Goal: Task Accomplishment & Management: Manage account settings

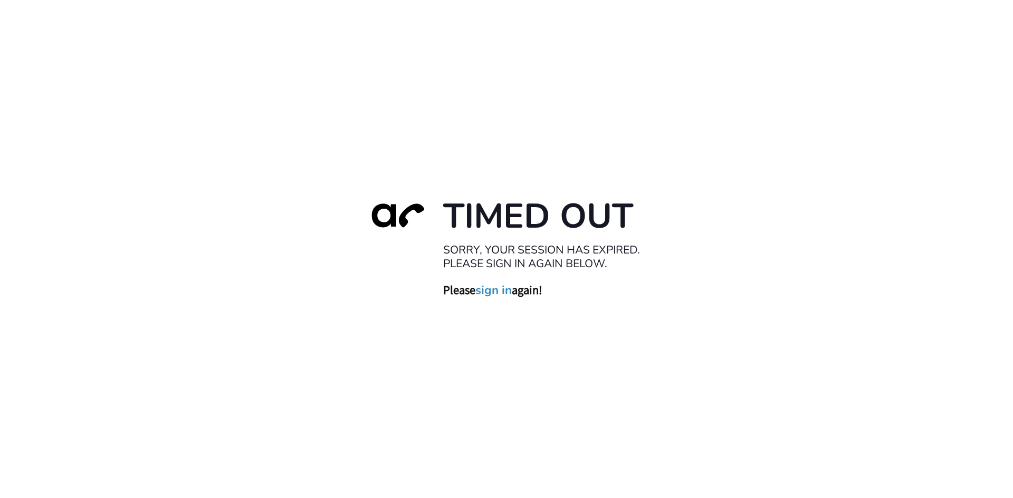
click at [498, 293] on link "sign in" at bounding box center [493, 290] width 36 height 15
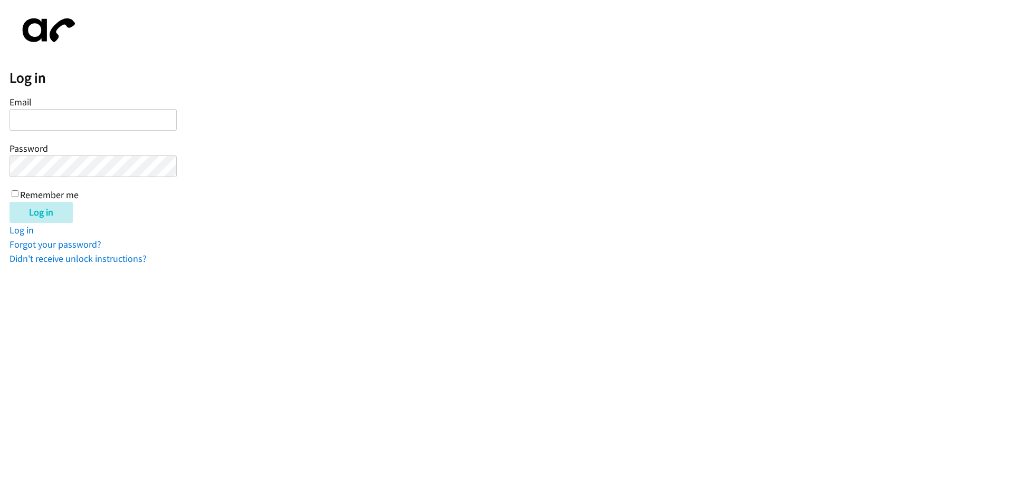
click at [72, 115] on input "Email" at bounding box center [92, 120] width 167 height 22
type input "[EMAIL_ADDRESS][DOMAIN_NAME]"
click at [15, 190] on input "Remember me" at bounding box center [15, 193] width 7 height 7
checkbox input "true"
click at [27, 210] on input "Log in" at bounding box center [40, 212] width 63 height 21
